Goal: Task Accomplishment & Management: Use online tool/utility

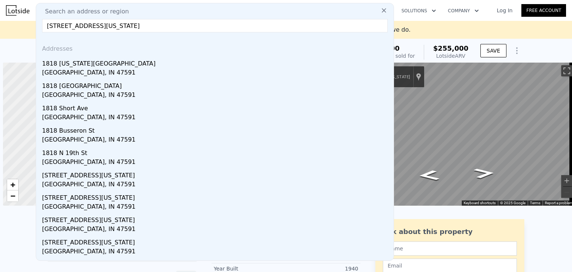
scroll to position [0, 3]
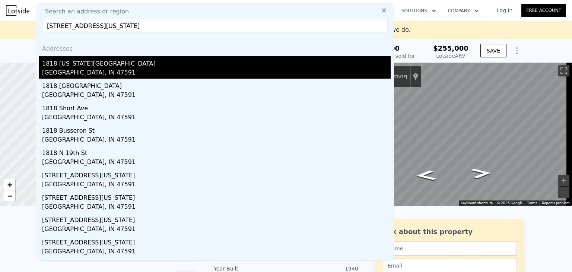
type input "[STREET_ADDRESS][US_STATE]"
click at [65, 71] on div "[GEOGRAPHIC_DATA], IN 47591" at bounding box center [216, 73] width 349 height 10
type input "1"
type input "925"
type input "1718"
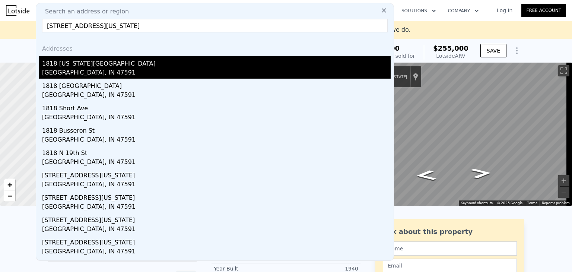
type input "4051"
type input "8712"
type input "$ 134,000"
type input "$ 37,663"
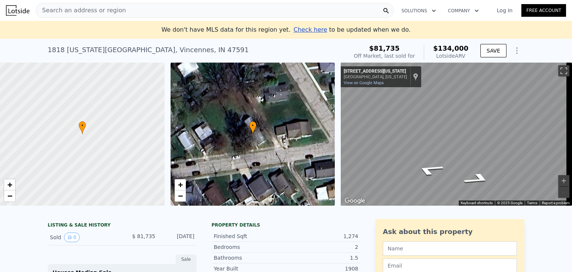
click at [82, 10] on span "Search an address or region" at bounding box center [81, 10] width 90 height 9
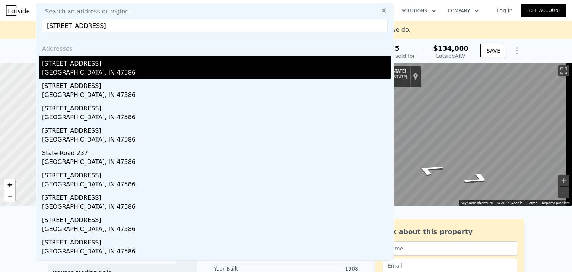
type input "[STREET_ADDRESS]"
click at [70, 67] on div "[STREET_ADDRESS]" at bounding box center [216, 62] width 349 height 12
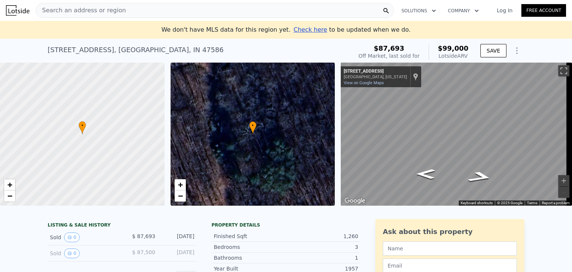
click at [111, 9] on span "Search an address or region" at bounding box center [81, 10] width 90 height 9
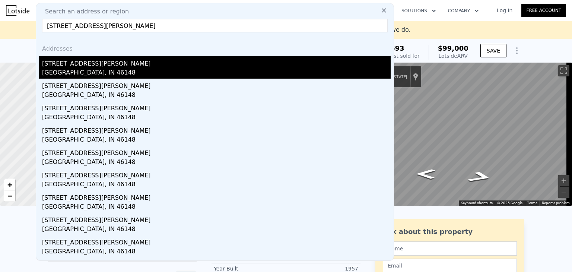
type input "[STREET_ADDRESS][PERSON_NAME]"
click at [81, 72] on div "[GEOGRAPHIC_DATA], IN 46148" at bounding box center [216, 73] width 349 height 10
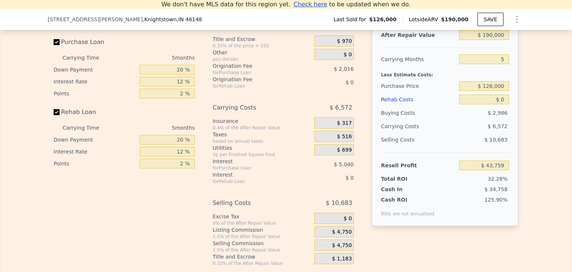
scroll to position [973, 0]
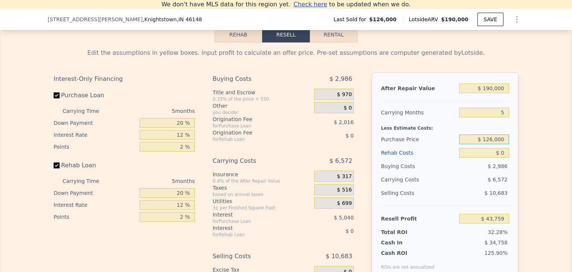
click at [497, 140] on input "$ 126,000" at bounding box center [484, 140] width 50 height 10
type input "$ 55,000"
click at [508, 129] on div "After Repair Value $ 190,000 Carrying Months 5 Less Estimate Costs: Purchase Pr…" at bounding box center [445, 175] width 147 height 207
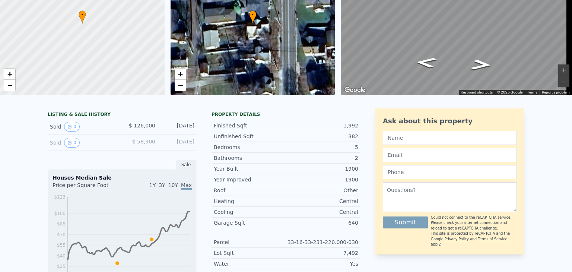
scroll to position [9, 0]
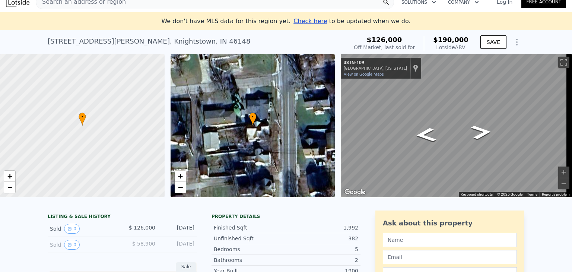
type input "$ 43,759"
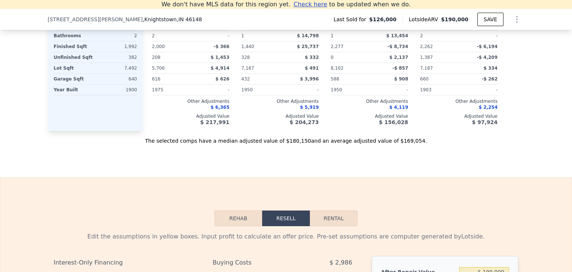
scroll to position [803, 0]
